Goal: Task Accomplishment & Management: Manage account settings

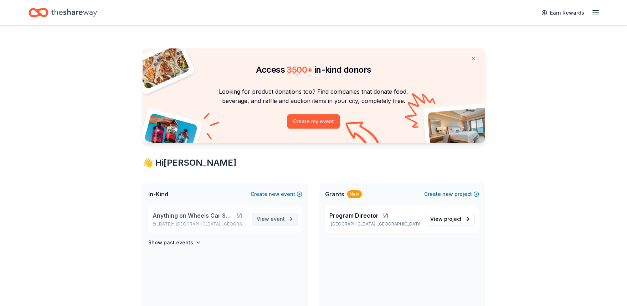
click at [275, 218] on span "event" at bounding box center [278, 219] width 14 height 6
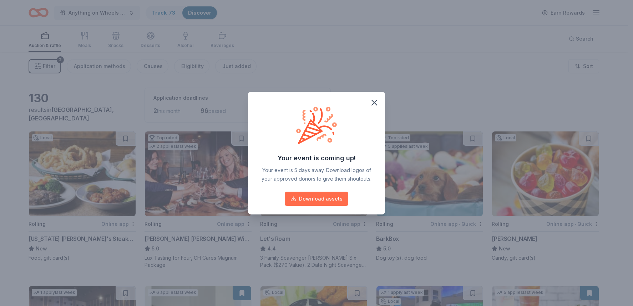
click at [306, 199] on button "Download assets" at bounding box center [316, 199] width 63 height 14
click at [375, 102] on icon "button" at bounding box center [374, 102] width 5 height 5
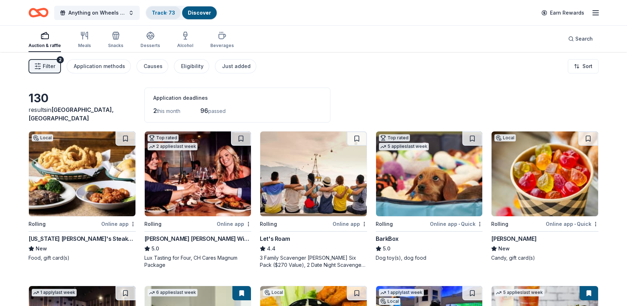
click at [165, 15] on link "Track · 73" at bounding box center [163, 13] width 23 height 6
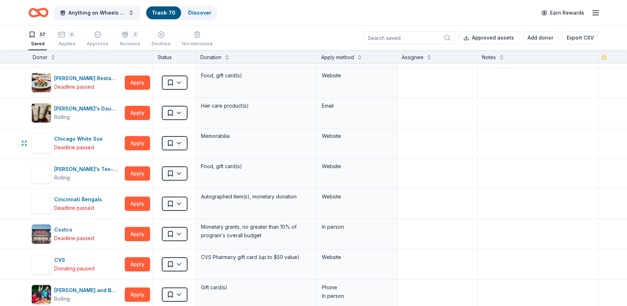
scroll to position [214, 0]
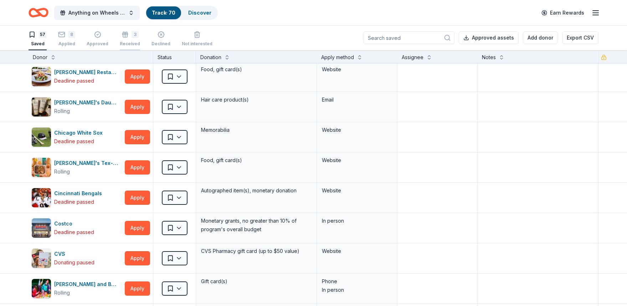
click at [126, 37] on icon "button" at bounding box center [125, 34] width 7 height 7
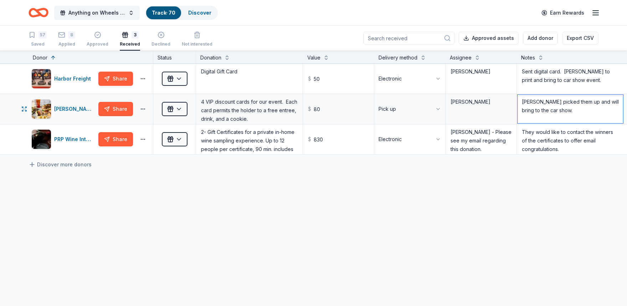
drag, startPoint x: 549, startPoint y: 110, endPoint x: 522, endPoint y: 97, distance: 29.2
click at [522, 97] on textarea "[PERSON_NAME] picked them up and will bring to the car show." at bounding box center [571, 109] width 106 height 29
type textarea "[PERSON_NAME] gave these to [PERSON_NAME]"
drag, startPoint x: 568, startPoint y: 80, endPoint x: 507, endPoint y: 69, distance: 61.7
click at [507, 69] on div "Harbor Freight Share Received Digital Gift Card $ 50 Electronic [PERSON_NAME] S…" at bounding box center [326, 79] width 653 height 30
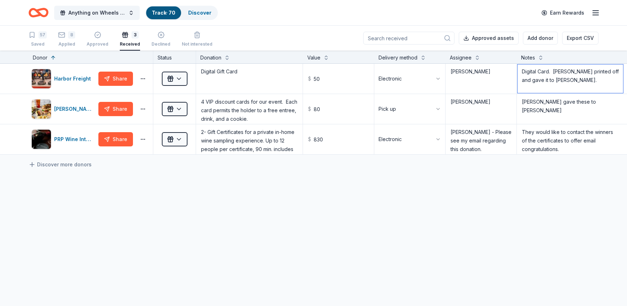
type textarea "Digital Card. [PERSON_NAME] printed off and gave it to [PERSON_NAME]."
click at [71, 36] on div "8" at bounding box center [71, 34] width 7 height 7
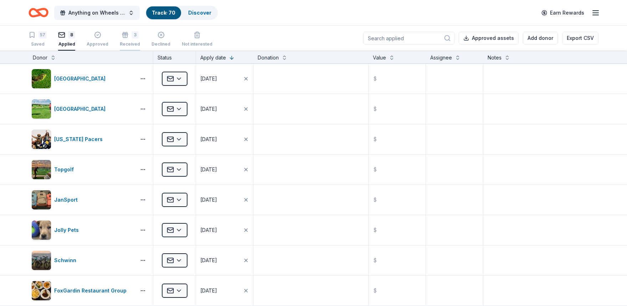
click at [127, 38] on div "3 Received" at bounding box center [130, 39] width 20 height 16
